Goal: Information Seeking & Learning: Learn about a topic

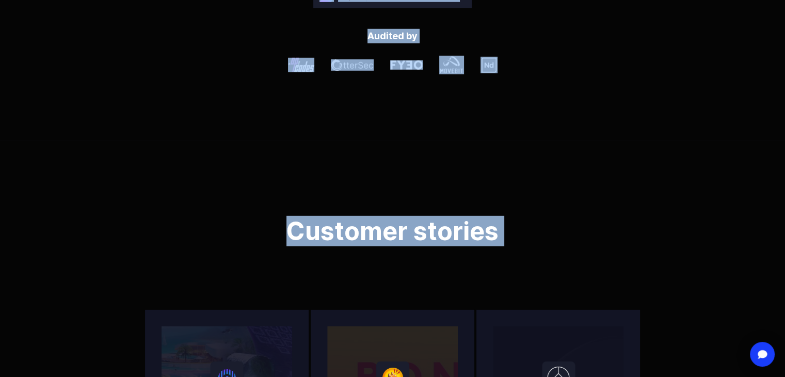
scroll to position [3275, 0]
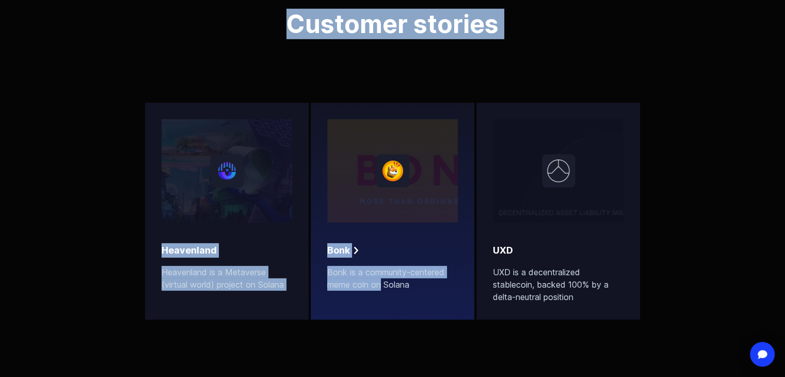
drag, startPoint x: 232, startPoint y: 174, endPoint x: 380, endPoint y: 287, distance: 186.1
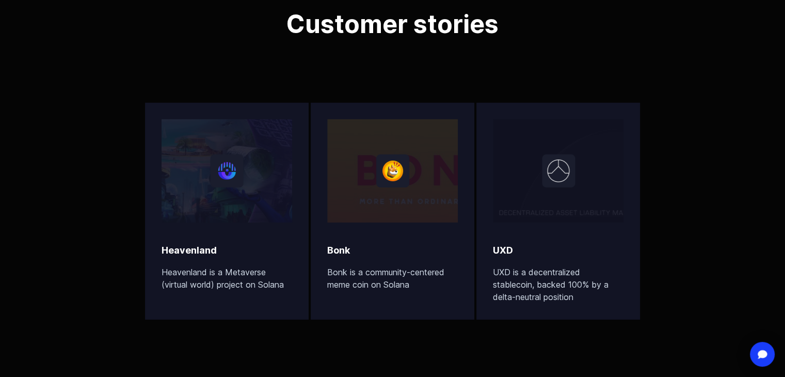
click at [383, 335] on div "Customer stories Heavenland Heavenland is a Metaverse (virtual world) project o…" at bounding box center [392, 159] width 785 height 452
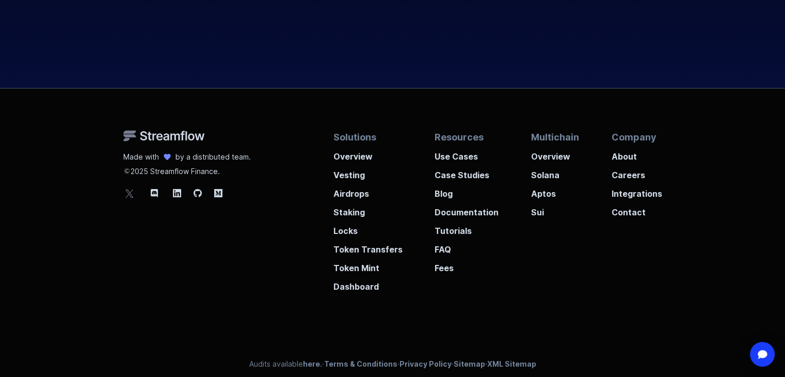
scroll to position [3924, 0]
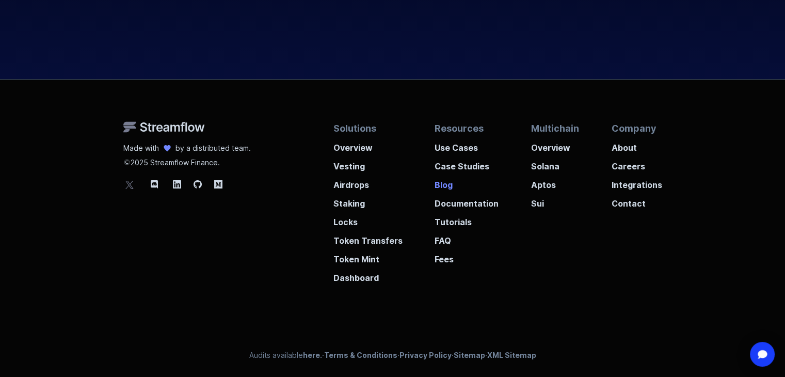
click at [444, 182] on p "Blog" at bounding box center [466, 181] width 64 height 19
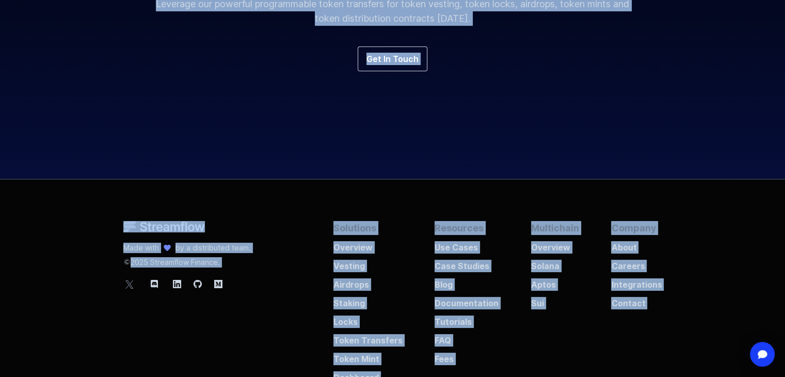
scroll to position [3924, 0]
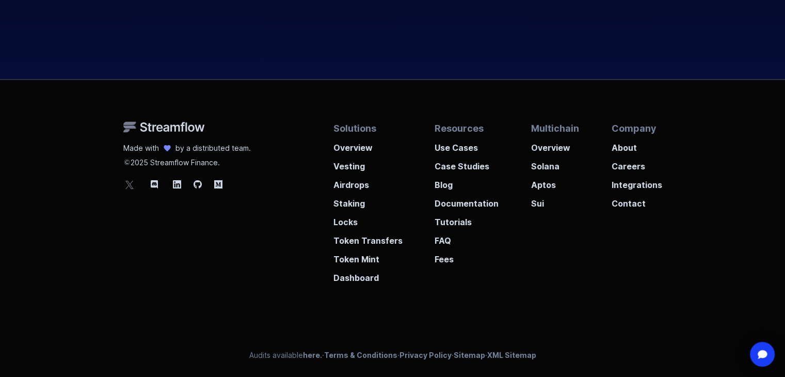
drag, startPoint x: 233, startPoint y: 168, endPoint x: 495, endPoint y: 69, distance: 280.8
copy body "Lorem ipsumdolor sitametconsect Adipisci elit seddo eiusmodtempo inci Utlaboree…"
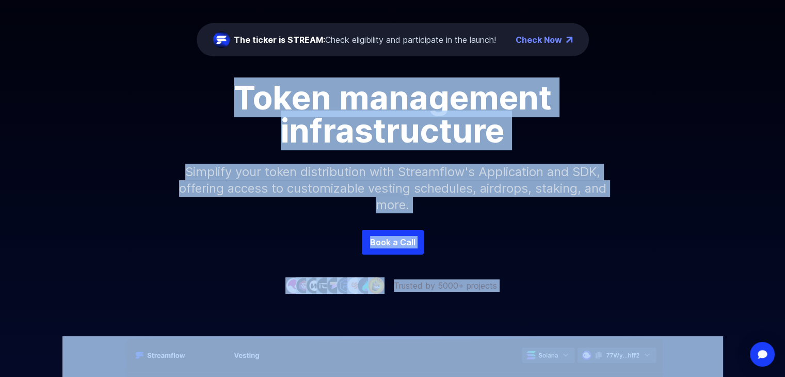
scroll to position [0, 0]
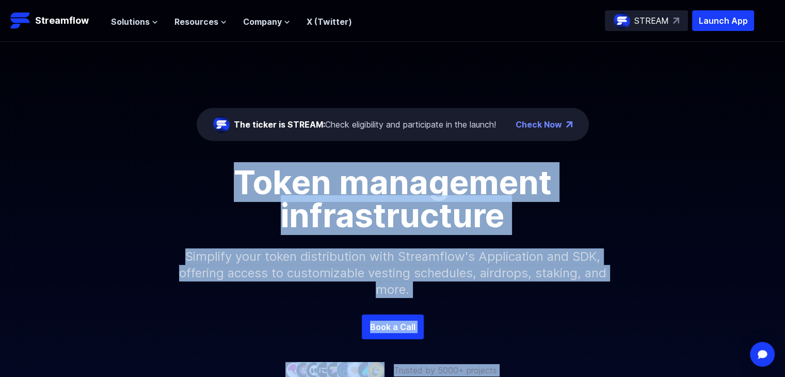
click at [537, 126] on link "Check Now" at bounding box center [538, 124] width 46 height 12
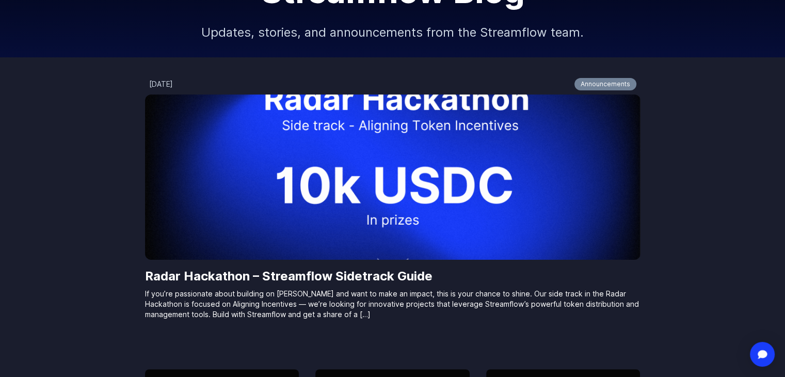
scroll to position [150, 0]
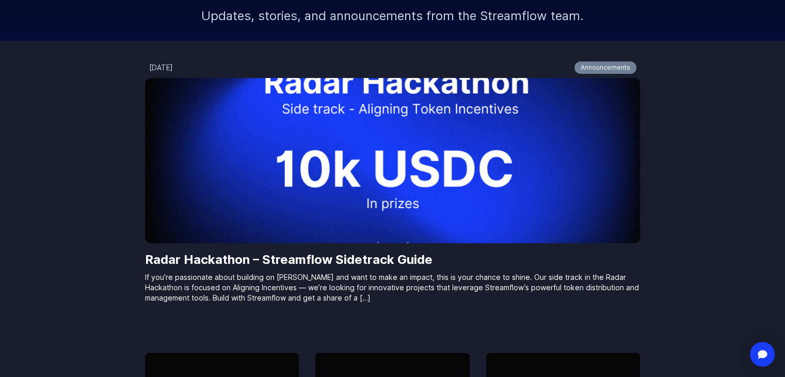
click at [391, 216] on img at bounding box center [392, 160] width 495 height 165
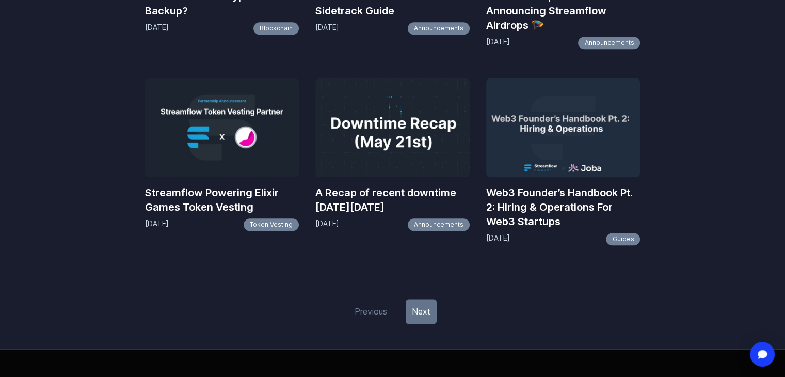
scroll to position [1463, 0]
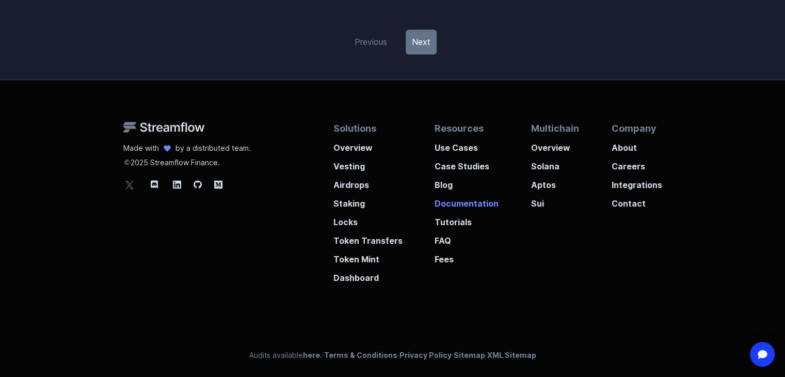
click at [440, 200] on p "Documentation" at bounding box center [466, 200] width 64 height 19
click at [535, 148] on p "Overview" at bounding box center [555, 144] width 48 height 19
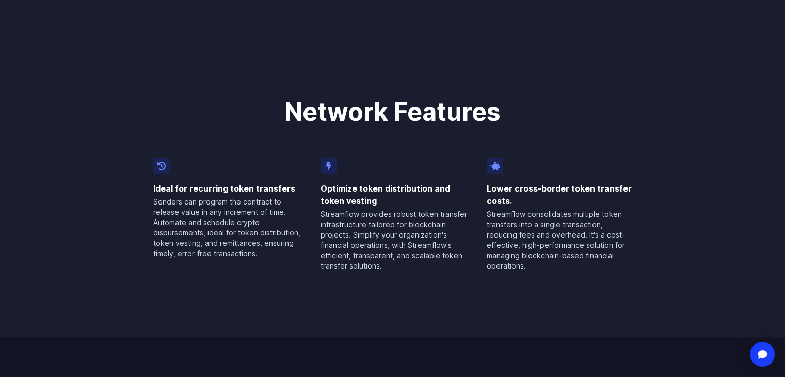
scroll to position [1619, 0]
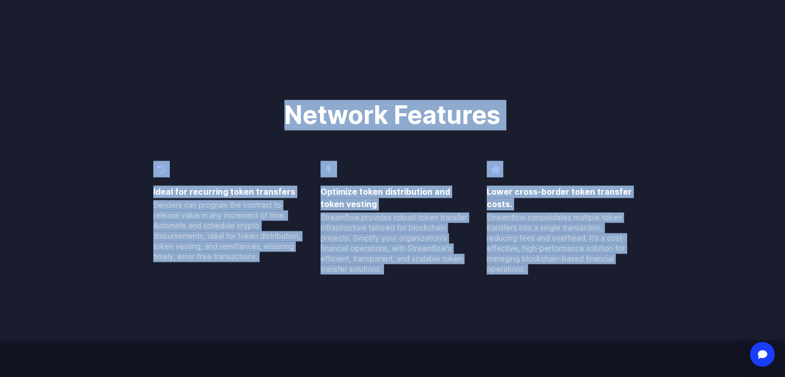
drag, startPoint x: 286, startPoint y: 114, endPoint x: 631, endPoint y: 277, distance: 381.5
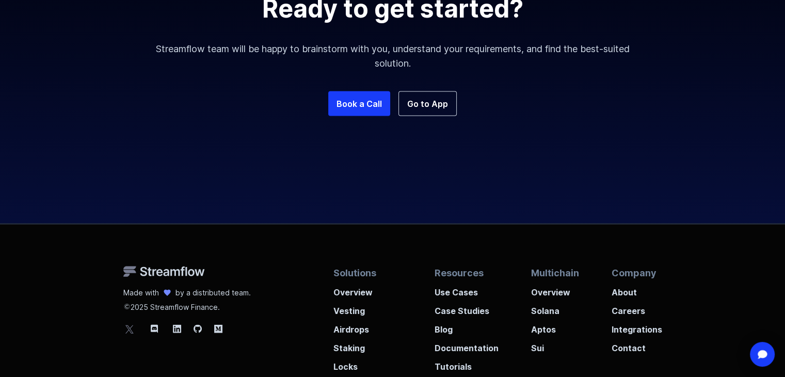
scroll to position [2356, 0]
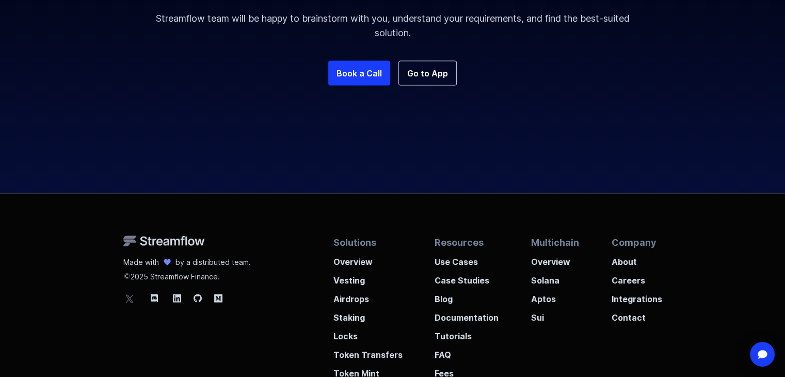
copy body "Network Features Ideal for recurring token transfers Senders can program the co…"
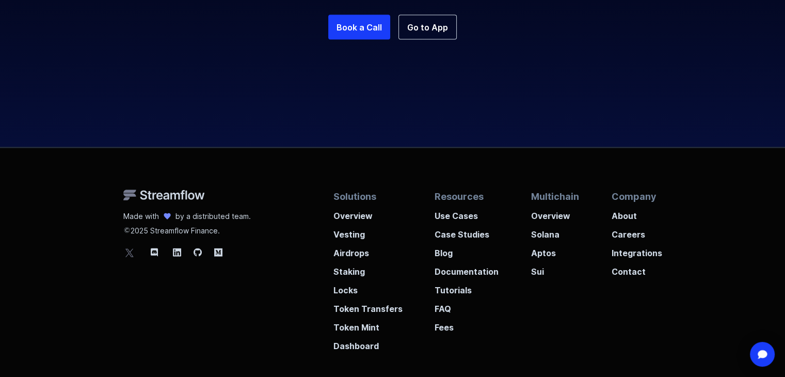
scroll to position [2405, 0]
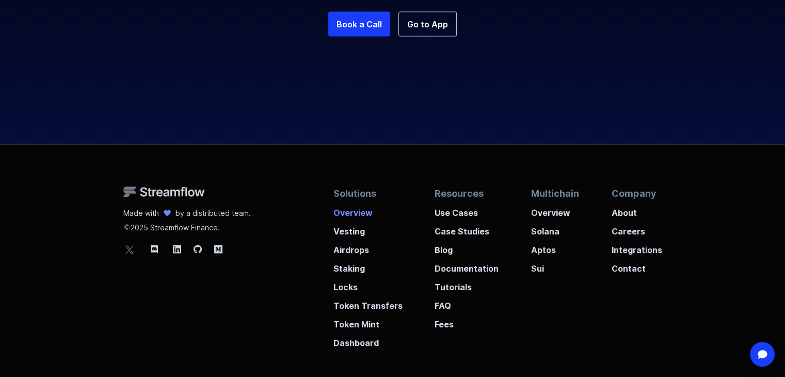
click at [358, 210] on p "Overview" at bounding box center [367, 209] width 69 height 19
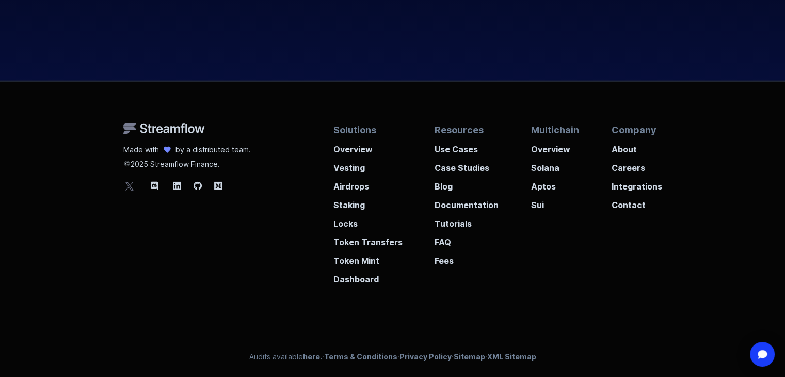
scroll to position [2982, 0]
click at [358, 280] on p "Dashboard" at bounding box center [367, 275] width 69 height 19
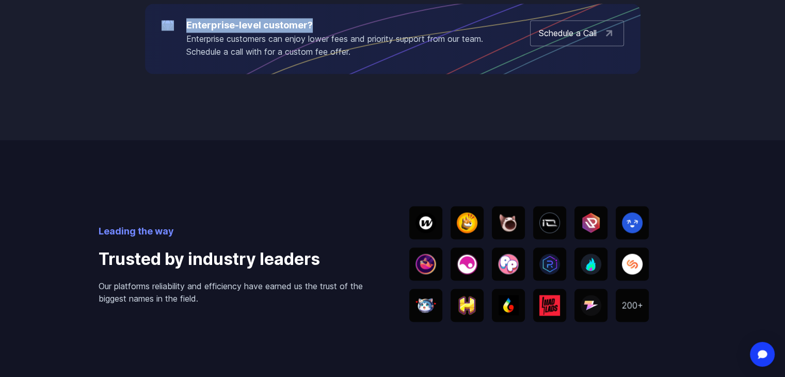
scroll to position [1578, 0]
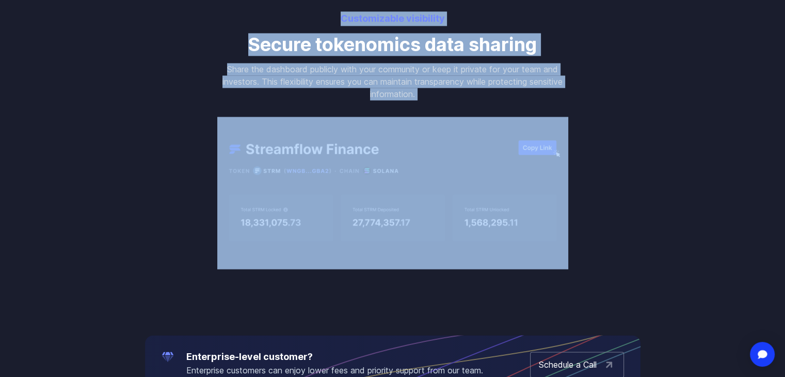
drag, startPoint x: 169, startPoint y: 143, endPoint x: 587, endPoint y: 241, distance: 428.8
click at [587, 241] on body "Streamflow Launch App STREAM Solutions Overview Streamflow features an all-in-o…" at bounding box center [392, 25] width 785 height 3206
copy body "Showcase your tokenomics with a dynamic dashboard Show your tokenomics in a ric…"
